Goal: Task Accomplishment & Management: Complete application form

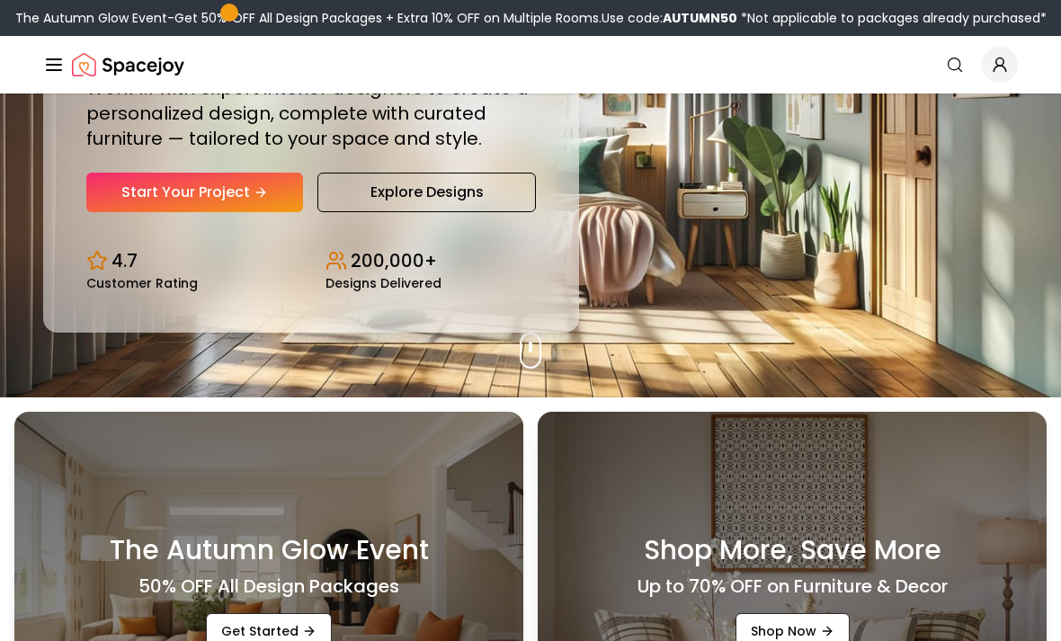
scroll to position [245, 0]
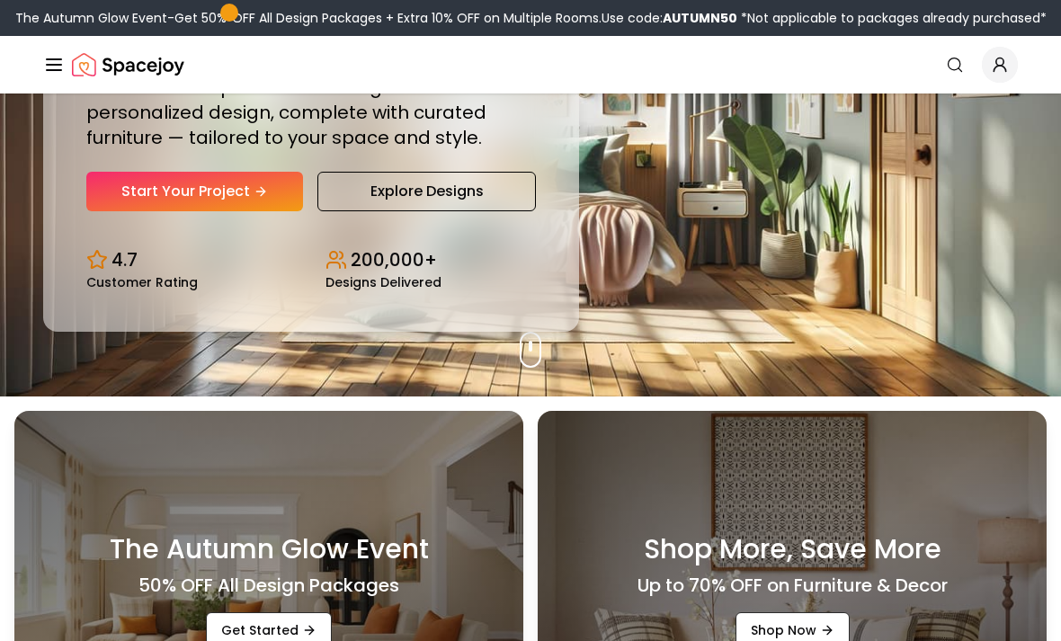
click at [133, 210] on link "Start Your Project" at bounding box center [194, 192] width 217 height 40
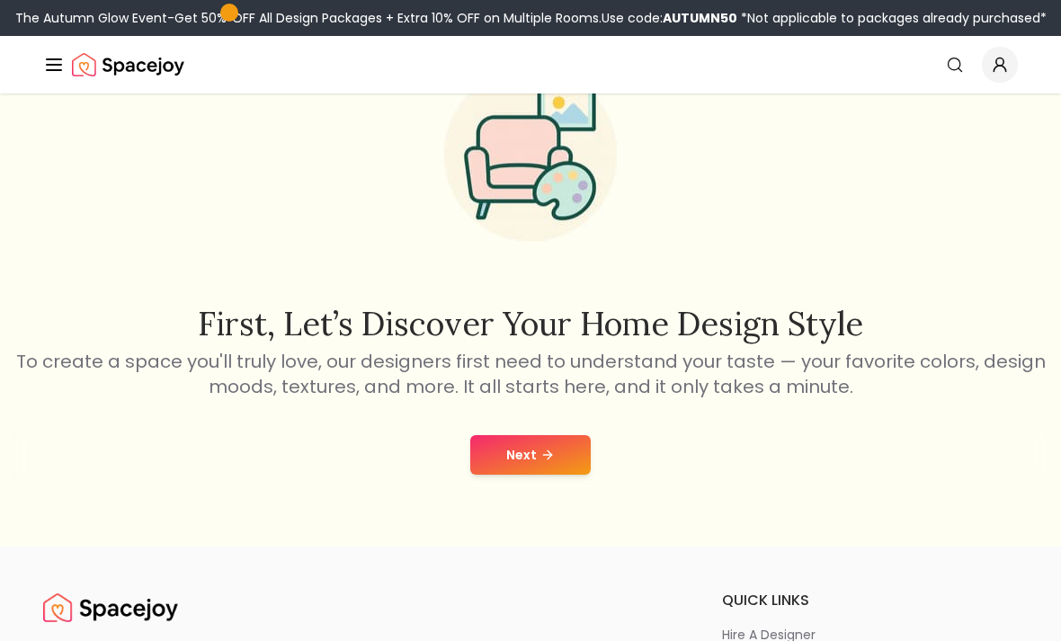
scroll to position [109, 0]
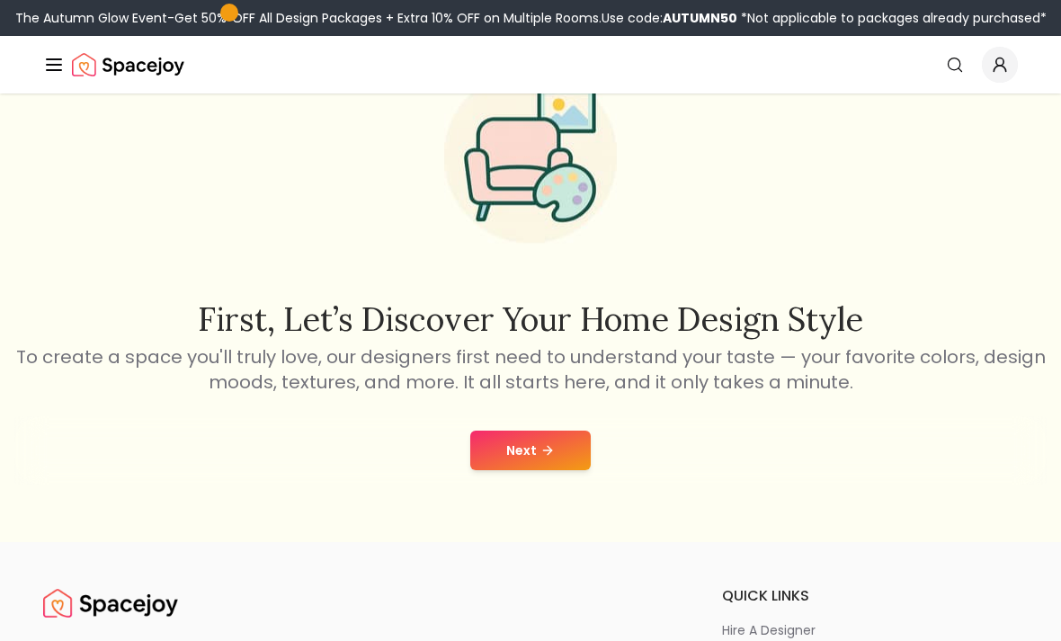
click at [529, 437] on button "Next" at bounding box center [530, 451] width 120 height 40
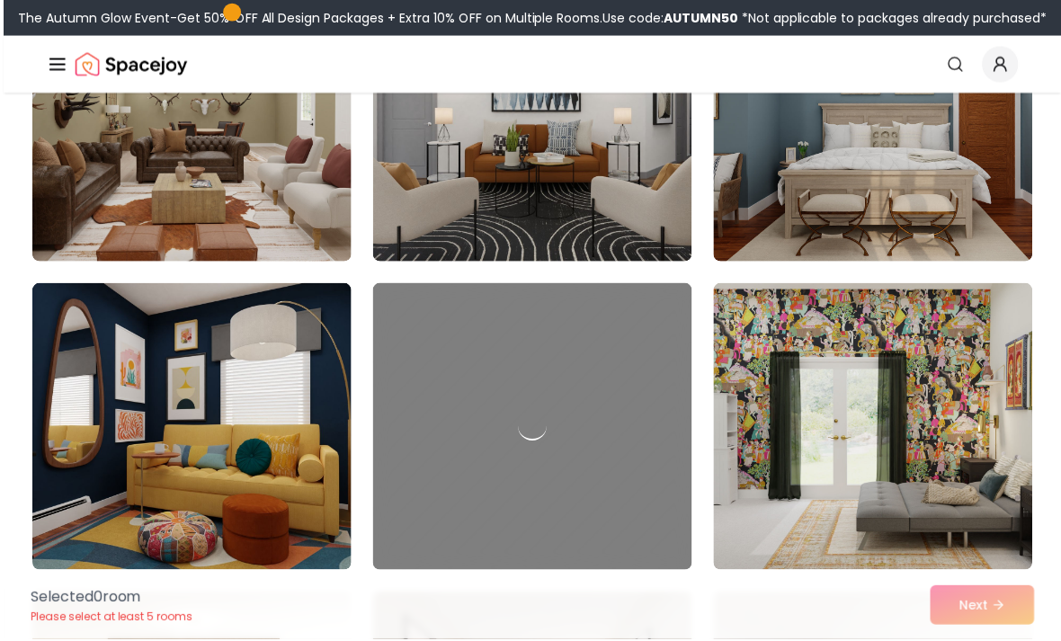
scroll to position [890, 0]
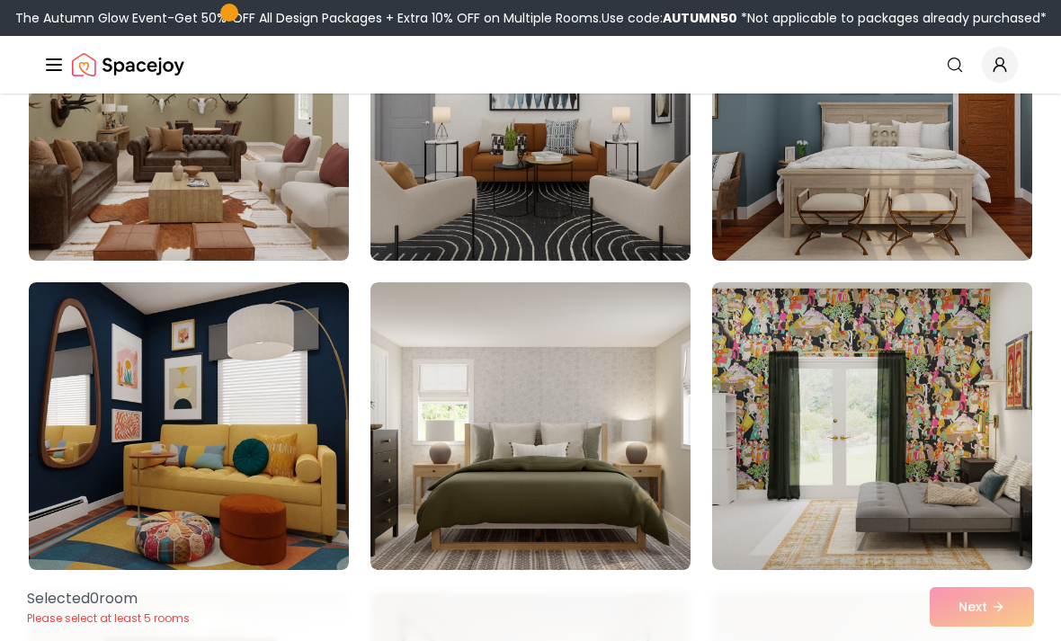
click at [602, 432] on img at bounding box center [530, 426] width 320 height 288
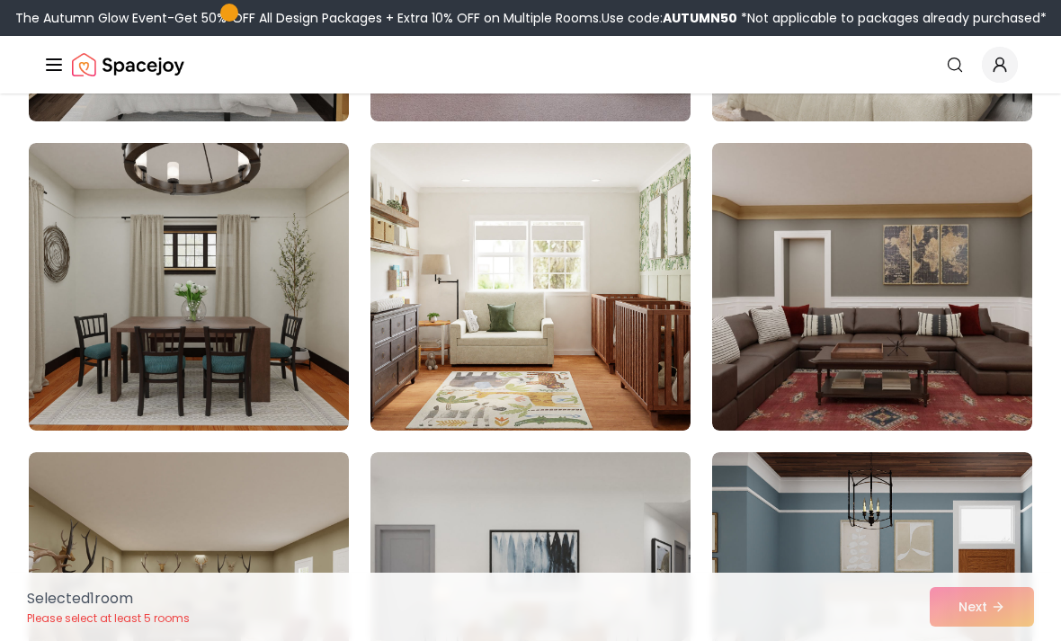
scroll to position [410, 0]
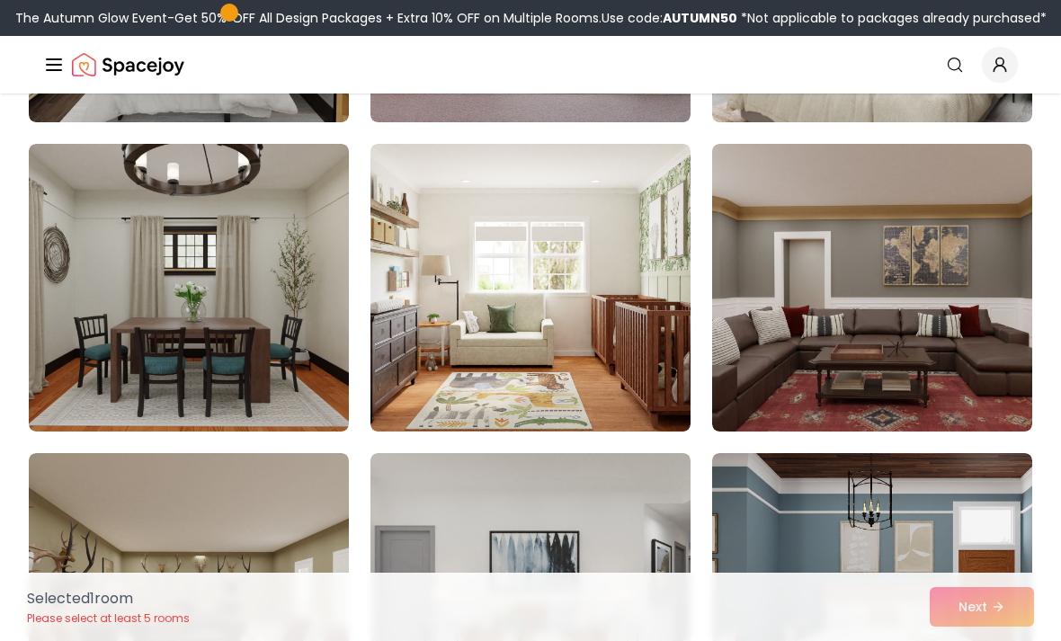
click at [843, 506] on img at bounding box center [872, 597] width 320 height 288
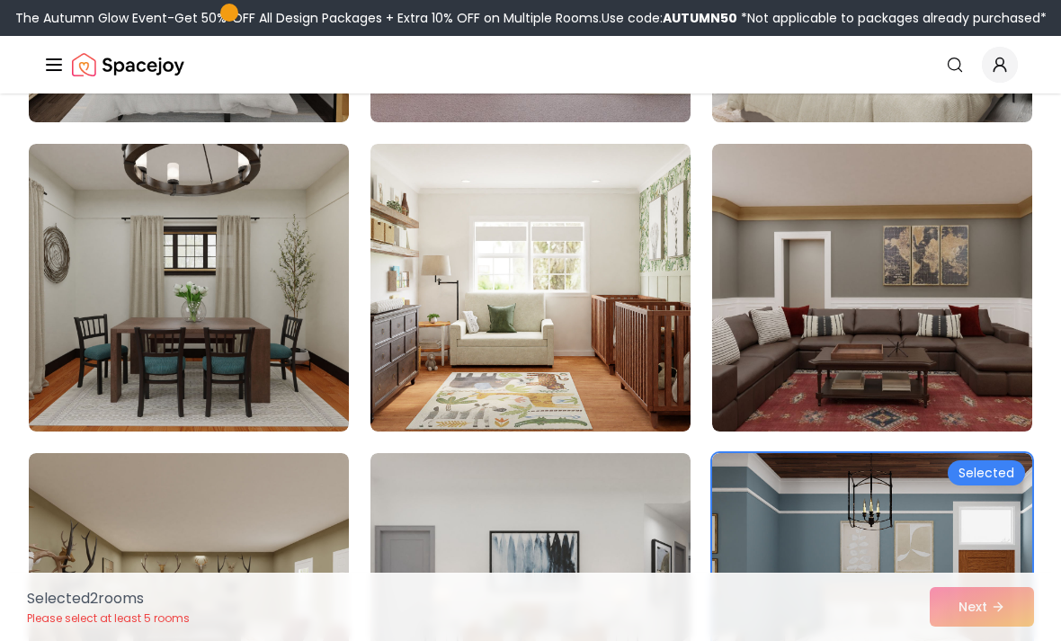
click at [302, 250] on img at bounding box center [189, 288] width 320 height 288
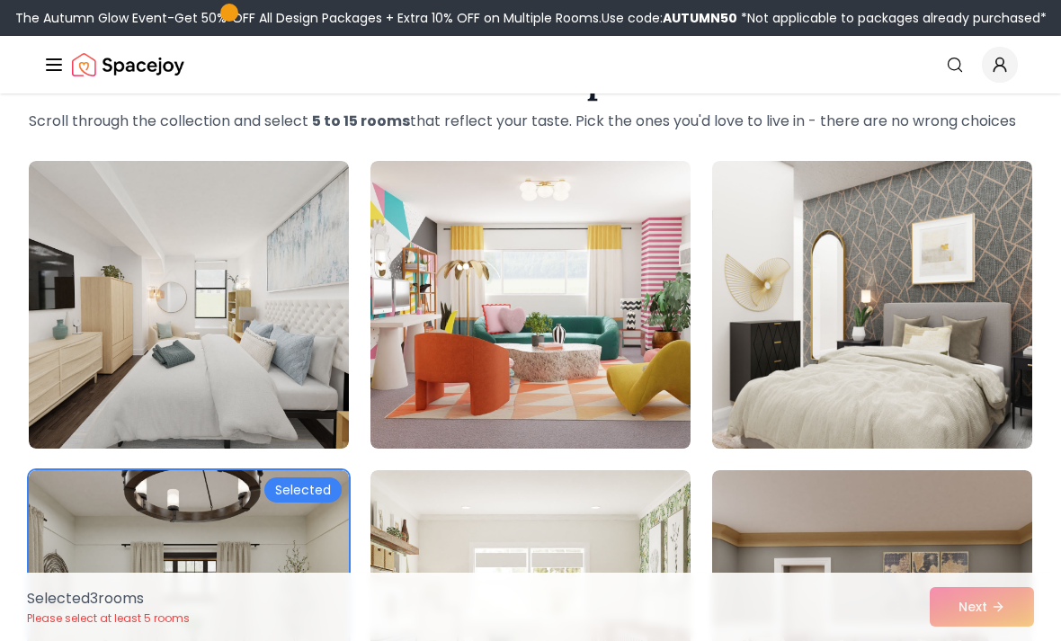
scroll to position [58, 0]
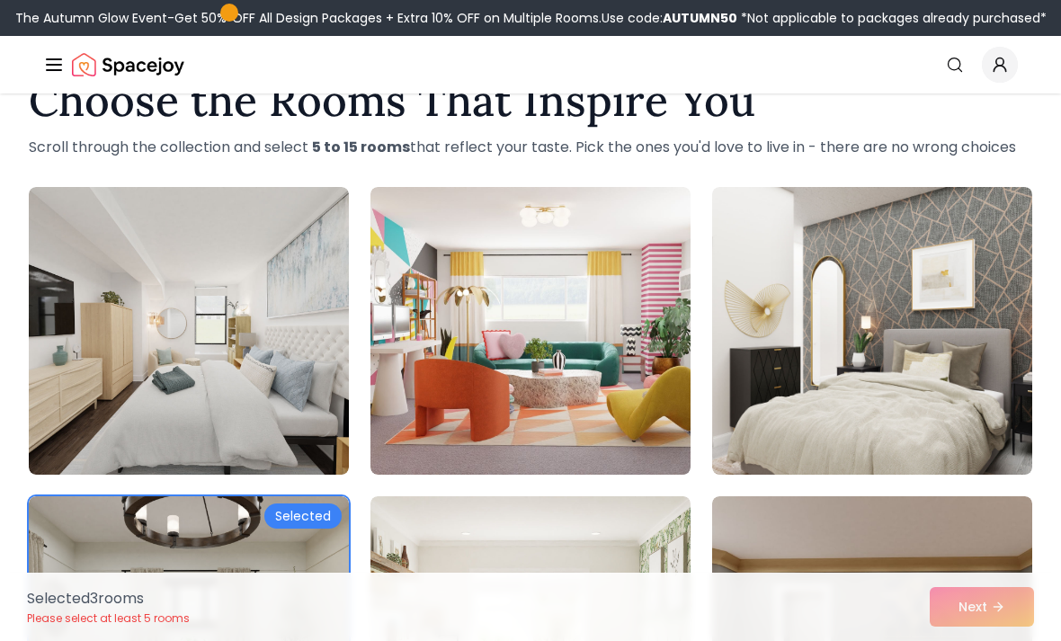
click at [836, 292] on img at bounding box center [872, 331] width 320 height 288
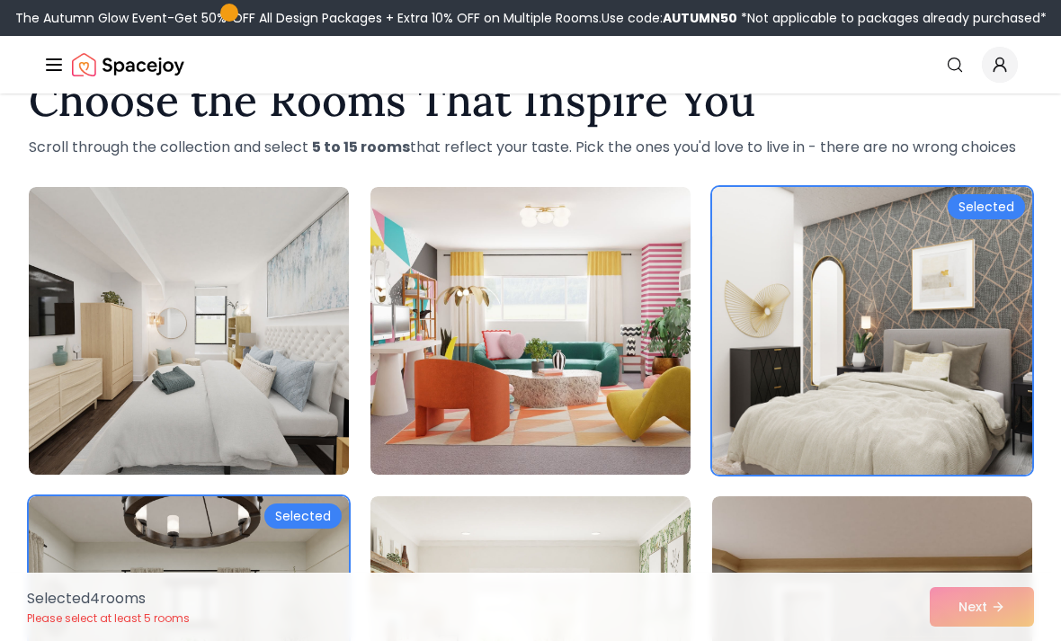
click at [216, 276] on img at bounding box center [189, 331] width 320 height 288
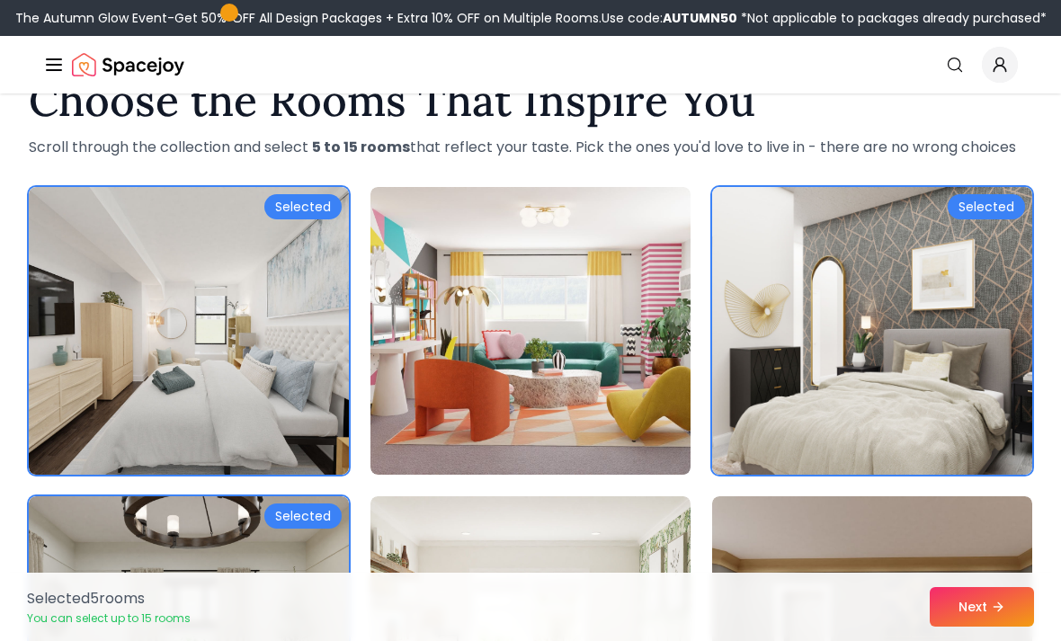
click at [979, 593] on button "Next" at bounding box center [982, 607] width 104 height 40
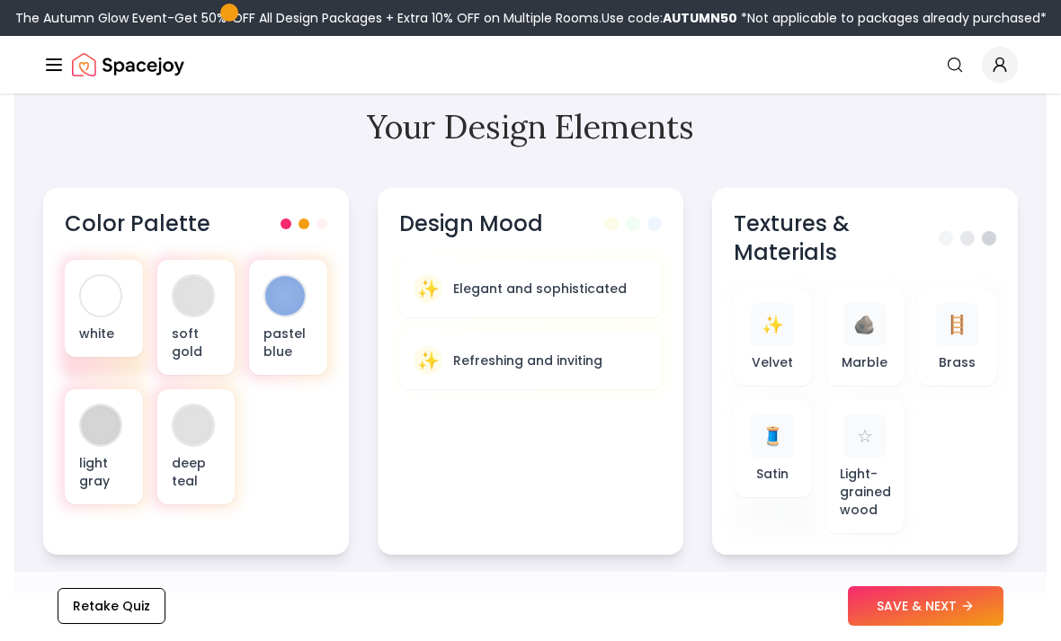
scroll to position [651, 0]
click at [129, 418] on div "light gray" at bounding box center [104, 445] width 78 height 115
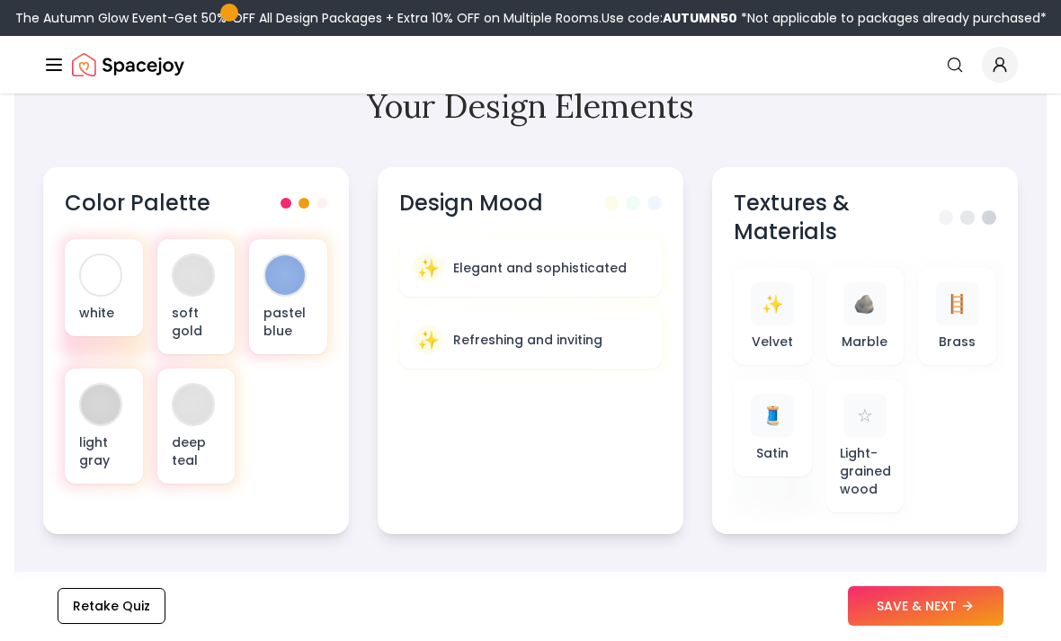
scroll to position [710, 0]
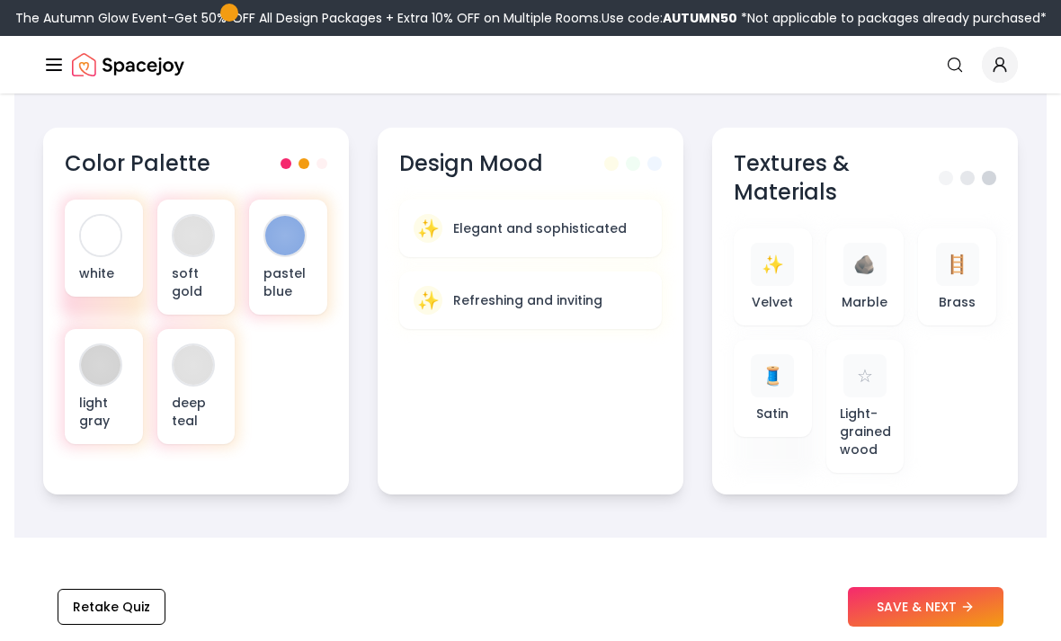
click at [104, 369] on div at bounding box center [101, 365] width 40 height 40
click at [100, 364] on div at bounding box center [101, 365] width 40 height 40
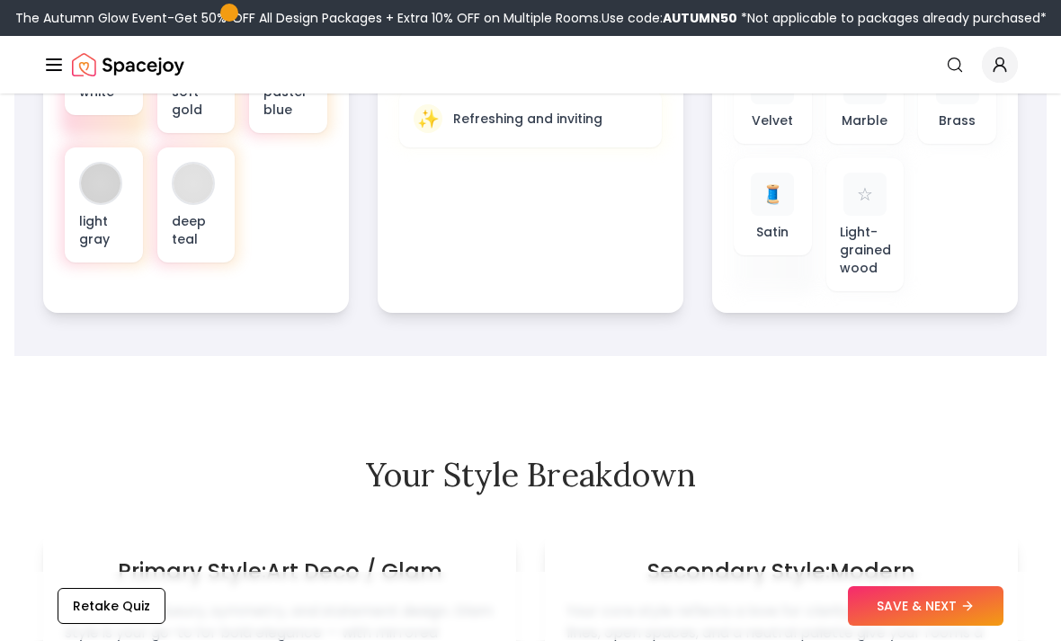
scroll to position [933, 0]
